Goal: Task Accomplishment & Management: Manage account settings

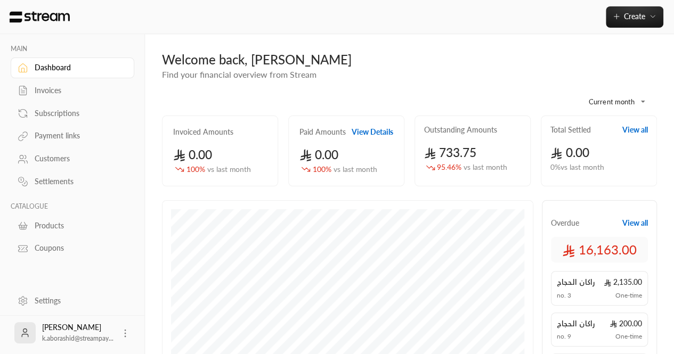
click at [35, 164] on link "Customers" at bounding box center [73, 159] width 124 height 21
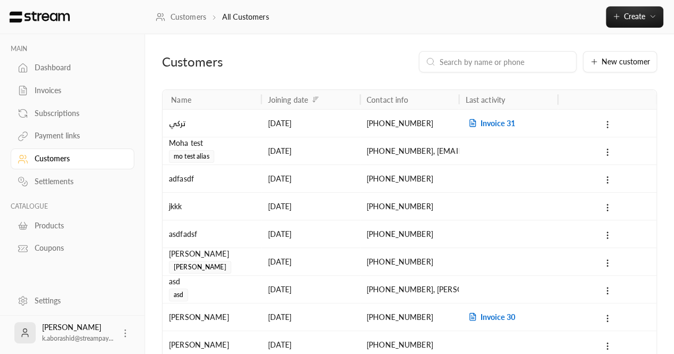
click at [606, 121] on icon at bounding box center [607, 125] width 10 height 10
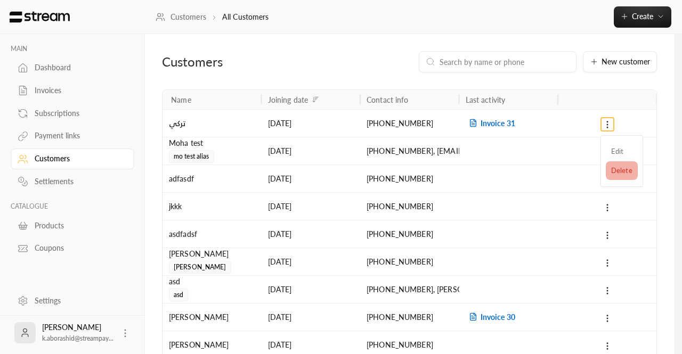
click at [620, 172] on li "Delete" at bounding box center [622, 170] width 32 height 19
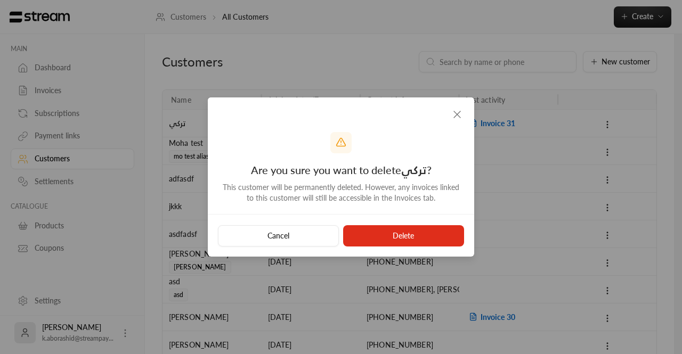
click at [454, 119] on icon "button" at bounding box center [457, 114] width 13 height 13
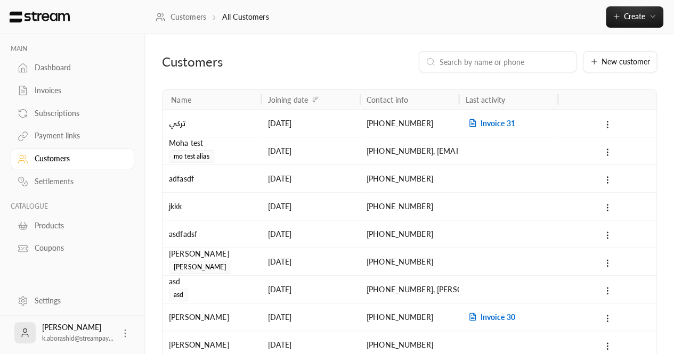
click at [340, 118] on div "[DATE]" at bounding box center [310, 123] width 86 height 27
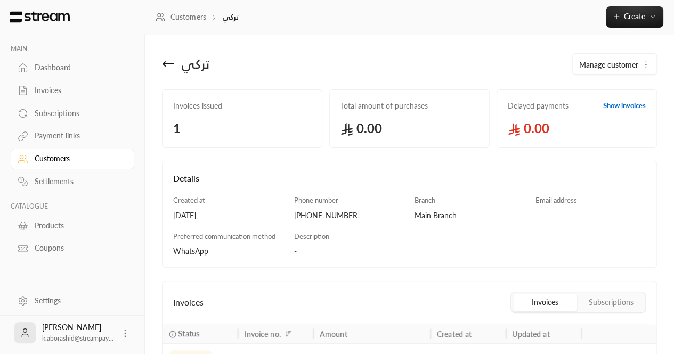
click at [631, 51] on div "Manage customer" at bounding box center [614, 64] width 85 height 26
click at [642, 71] on button "Manage customer" at bounding box center [615, 64] width 84 height 21
click at [509, 70] on div "Manage customer Edit Delete" at bounding box center [536, 64] width 252 height 26
click at [642, 73] on button "Manage customer" at bounding box center [615, 64] width 84 height 21
click at [606, 100] on link "Edit" at bounding box center [612, 95] width 66 height 19
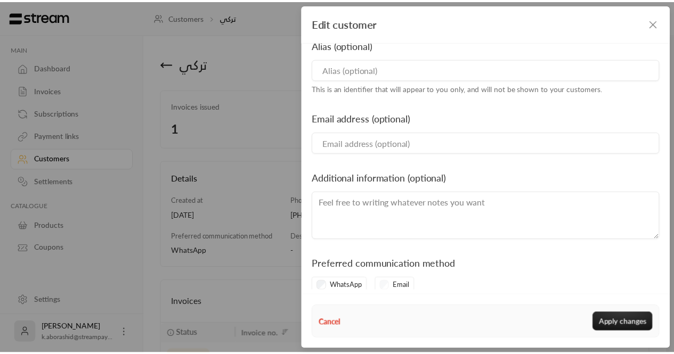
scroll to position [176, 0]
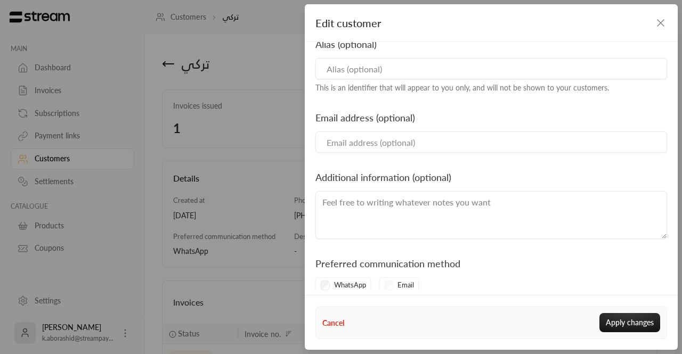
click at [271, 154] on div "Edit customer Phone number [PHONE_NUMBER] For security purposes, customer's pho…" at bounding box center [341, 177] width 682 height 354
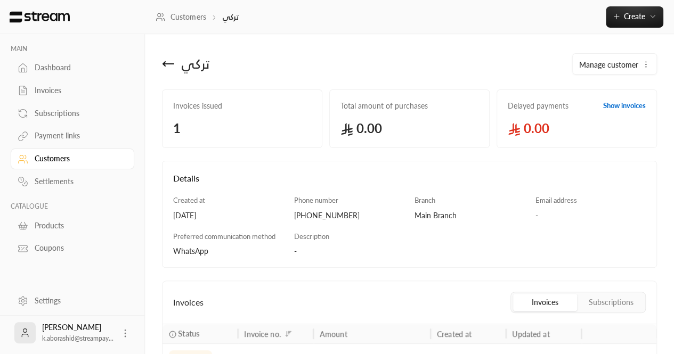
click at [645, 62] on circle "button" at bounding box center [645, 62] width 1 height 1
click at [603, 129] on div "Edit Delete" at bounding box center [612, 106] width 80 height 52
click at [596, 119] on span "Delete" at bounding box center [594, 116] width 21 height 9
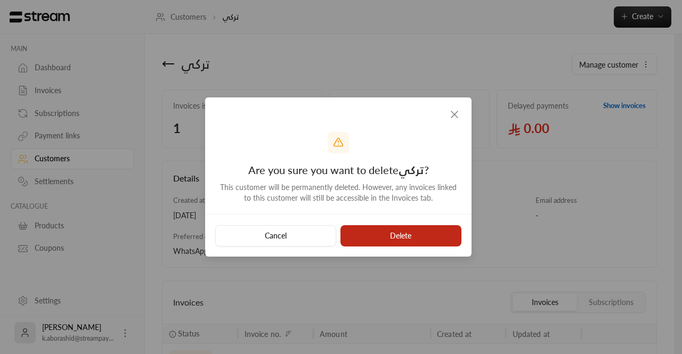
click at [403, 239] on button "Delete" at bounding box center [400, 235] width 121 height 21
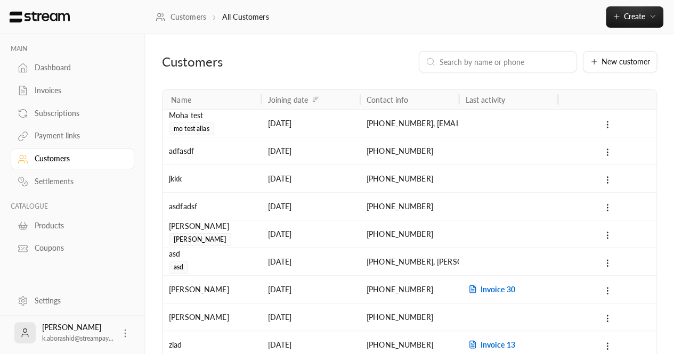
click at [612, 158] on div at bounding box center [607, 150] width 86 height 27
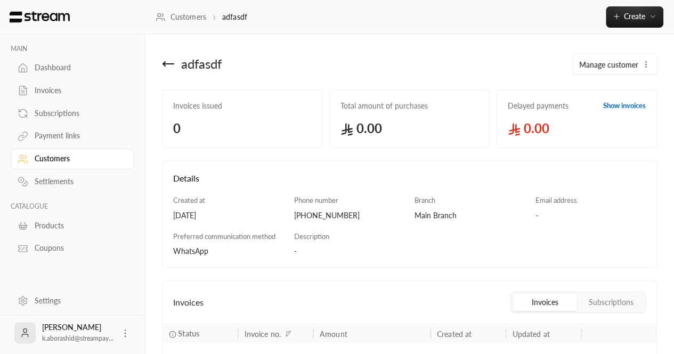
click at [630, 68] on span "Manage customer" at bounding box center [608, 64] width 59 height 11
click at [609, 118] on link "Delete" at bounding box center [612, 117] width 66 height 19
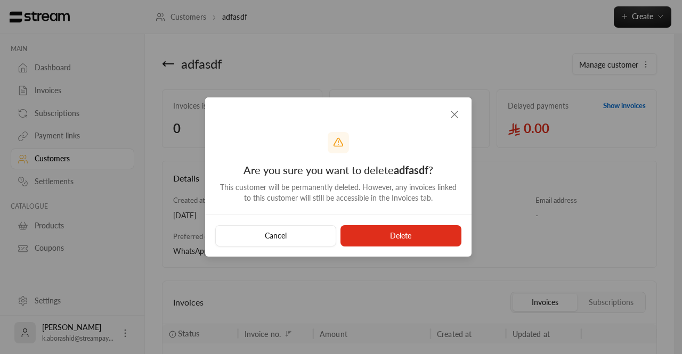
click at [445, 118] on div at bounding box center [338, 114] width 266 height 35
click at [454, 119] on icon "button" at bounding box center [454, 114] width 13 height 13
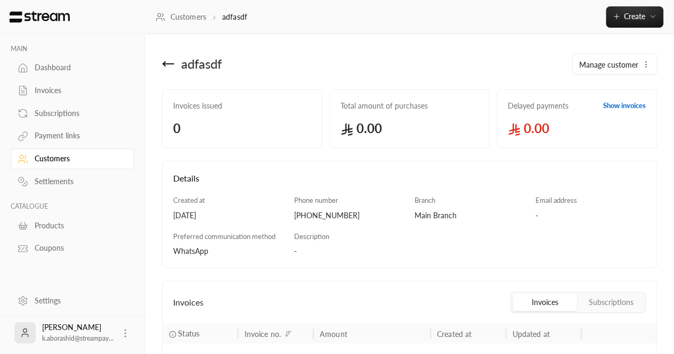
click at [617, 67] on span "Manage customer" at bounding box center [608, 64] width 59 height 11
click at [171, 71] on div "adfasdf" at bounding box center [283, 64] width 252 height 26
click at [46, 89] on div "Invoices" at bounding box center [78, 90] width 86 height 11
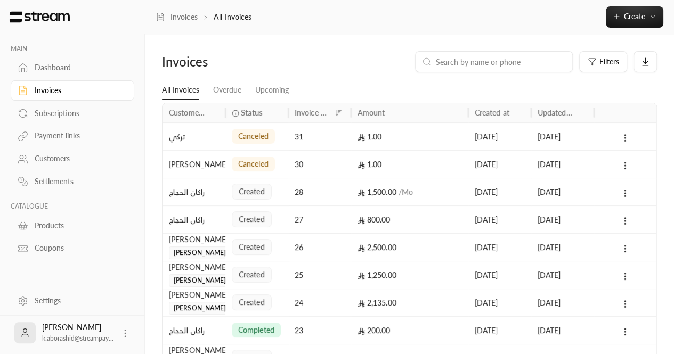
click at [620, 138] on icon at bounding box center [625, 138] width 10 height 10
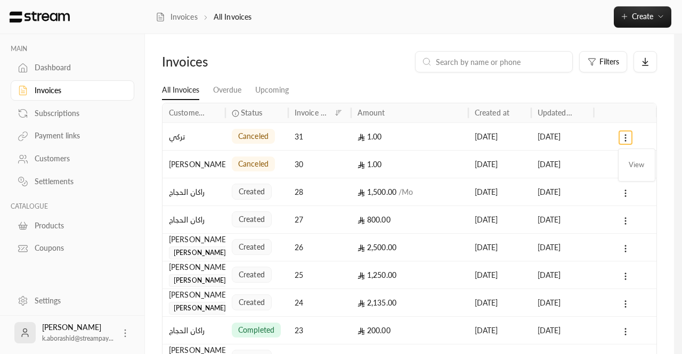
click at [587, 137] on div at bounding box center [341, 177] width 682 height 354
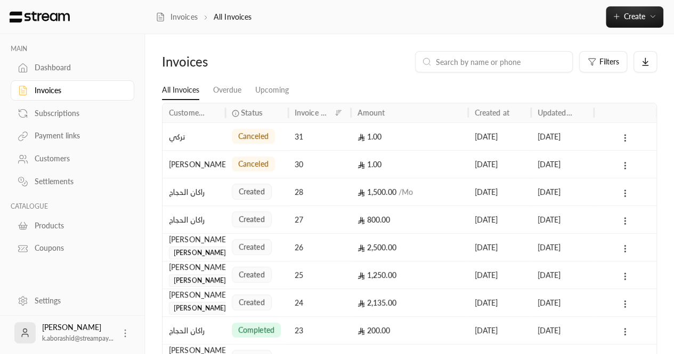
click at [386, 134] on div "1.00" at bounding box center [409, 136] width 104 height 27
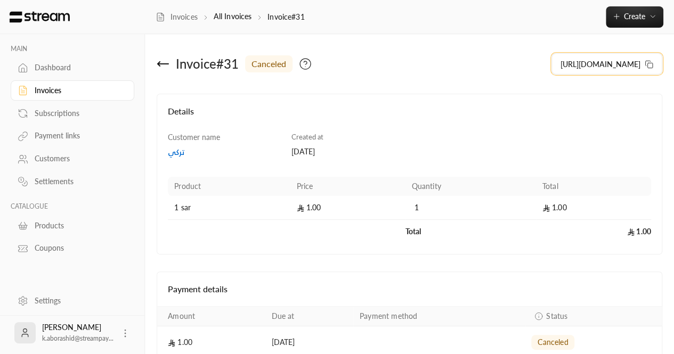
click at [649, 65] on icon at bounding box center [648, 64] width 9 height 9
